Goal: Register for event/course

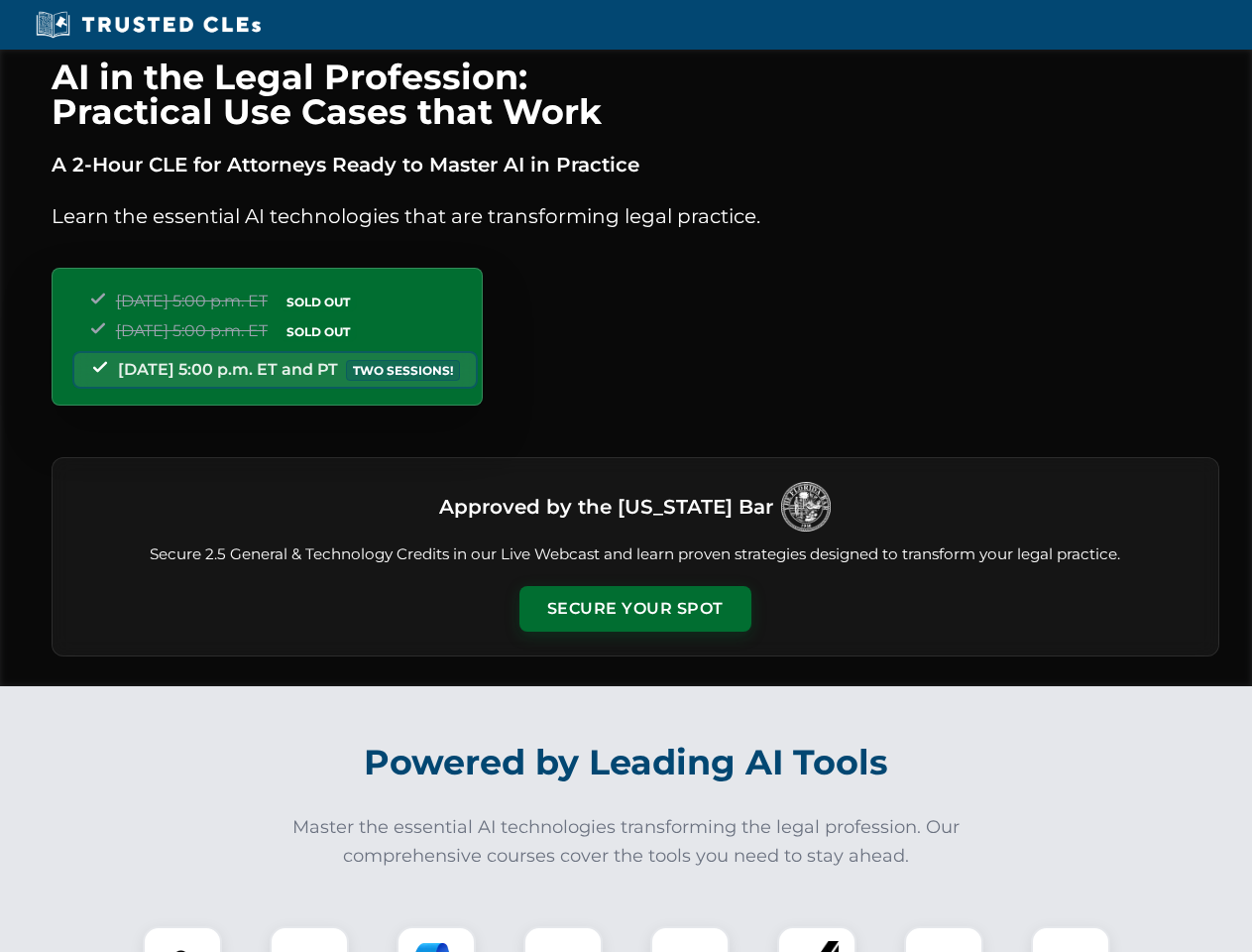
click at [634, 609] on button "Secure Your Spot" at bounding box center [635, 609] width 232 height 46
click at [183, 939] on img at bounding box center [183, 966] width 58 height 58
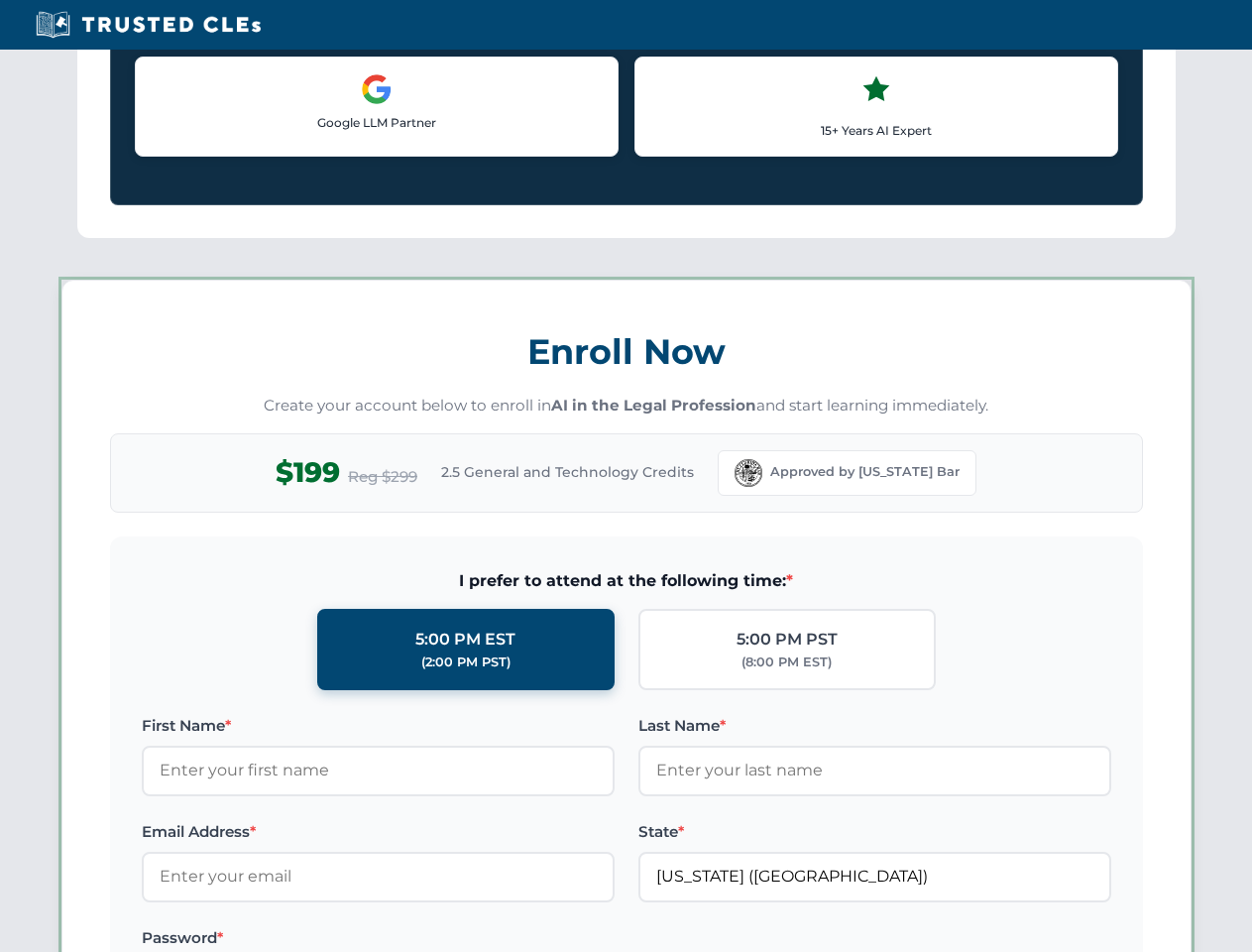
click at [436, 939] on label "Password *" at bounding box center [378, 938] width 473 height 24
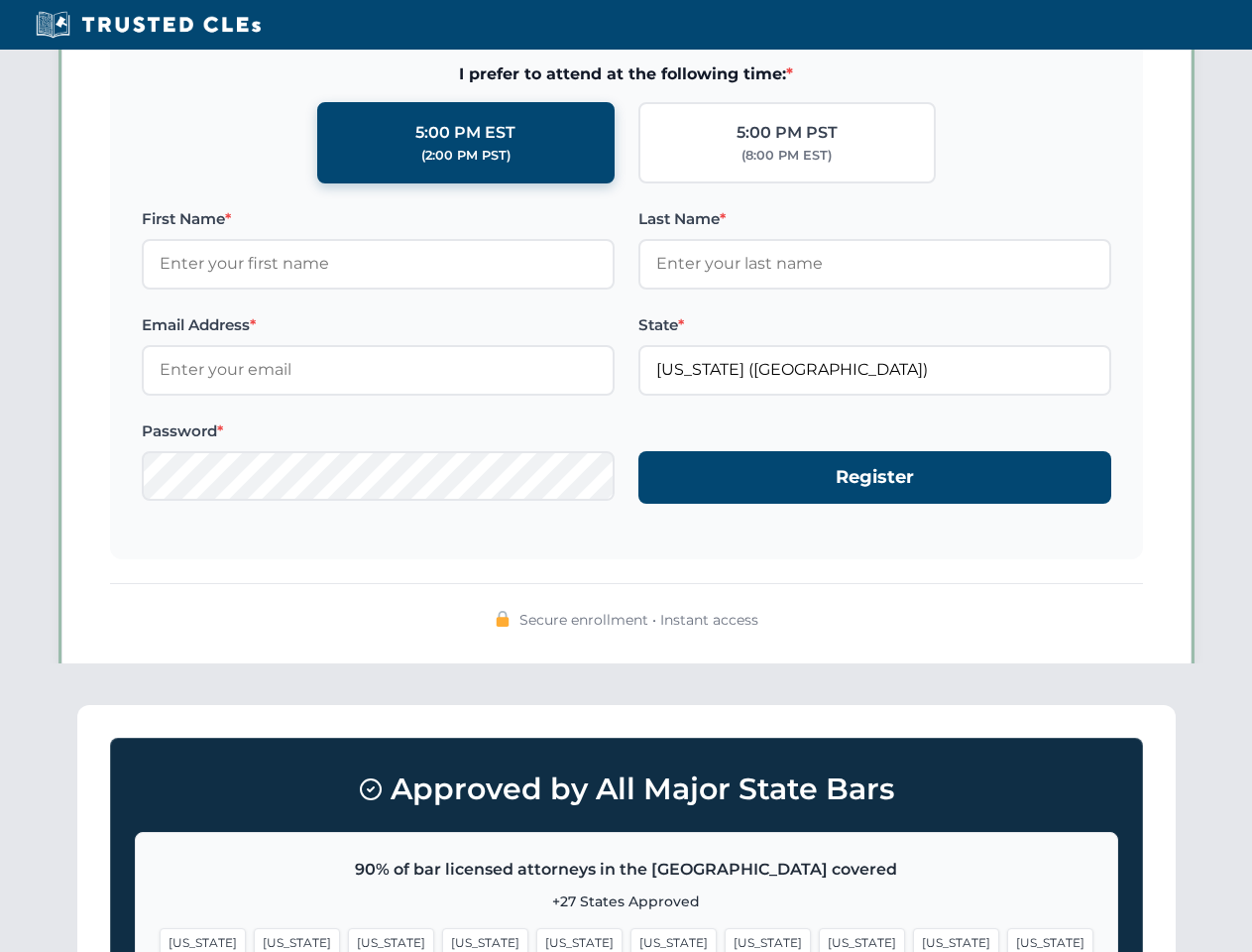
click at [913, 939] on span "[US_STATE]" at bounding box center [956, 942] width 86 height 29
